Goal: Task Accomplishment & Management: Manage account settings

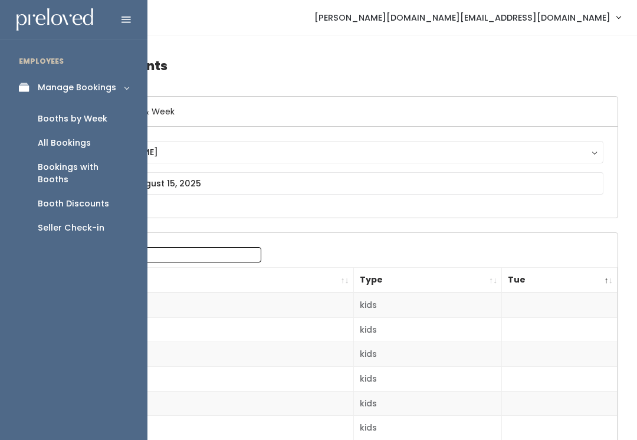
click at [29, 88] on icon at bounding box center [27, 88] width 17 height 10
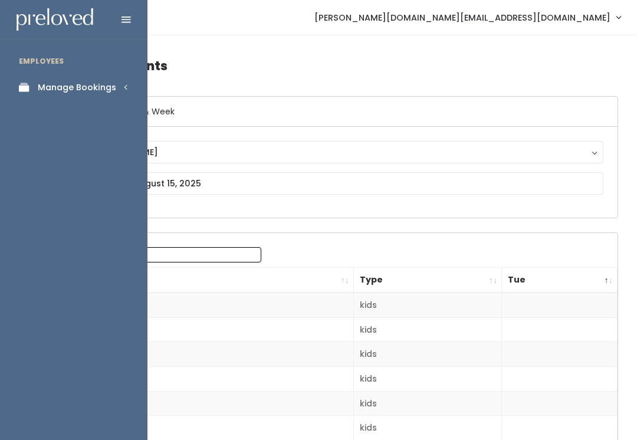
click at [124, 92] on link "Manage Bookings" at bounding box center [73, 87] width 147 height 27
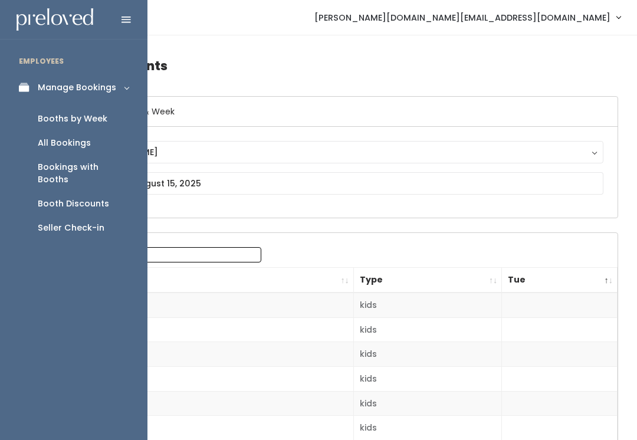
click at [93, 114] on div "Booths by Week" at bounding box center [73, 119] width 70 height 12
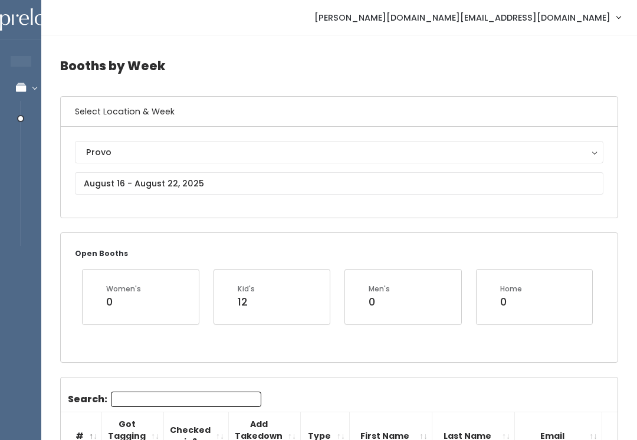
click at [305, 150] on div "Provo" at bounding box center [339, 152] width 506 height 13
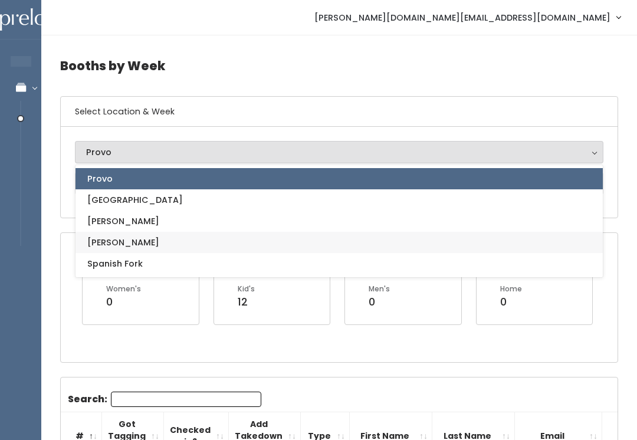
click at [133, 245] on link "[PERSON_NAME]" at bounding box center [339, 242] width 527 height 21
select select "3"
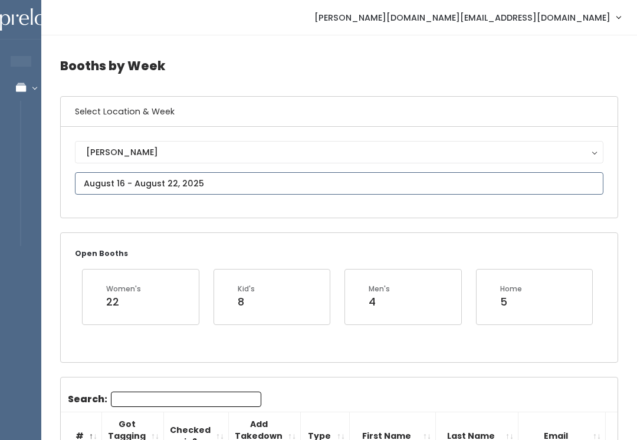
click at [264, 185] on input "text" at bounding box center [339, 183] width 529 height 22
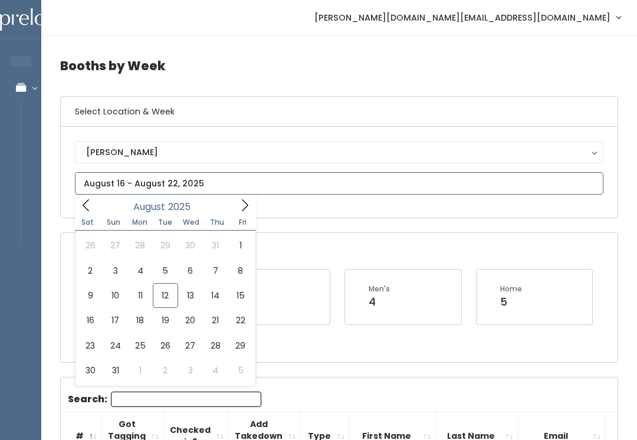
type input "[DATE] to [DATE]"
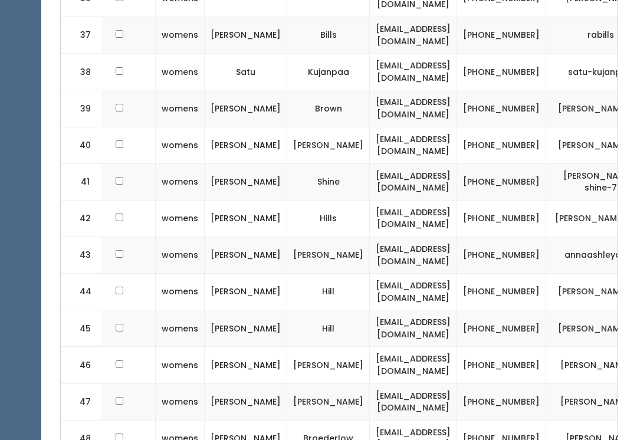
scroll to position [0, 145]
